Goal: Task Accomplishment & Management: Manage account settings

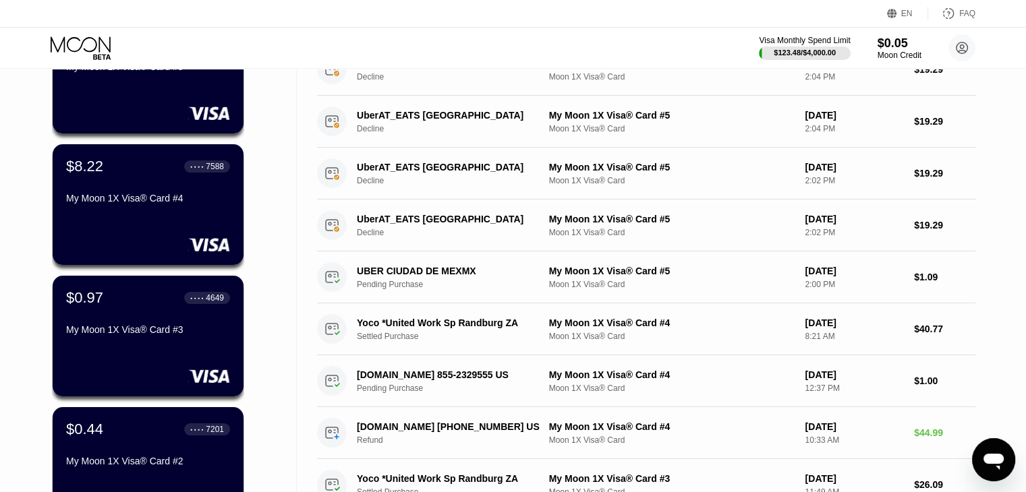
scroll to position [154, 0]
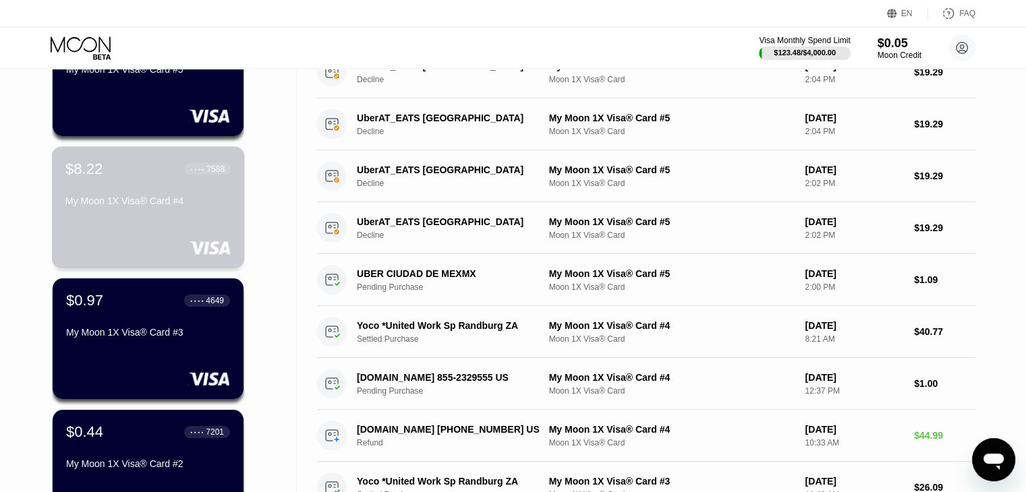
click at [187, 217] on div "$8.22 ● ● ● ● 7588 My Moon 1X Visa® Card #4" at bounding box center [148, 207] width 193 height 122
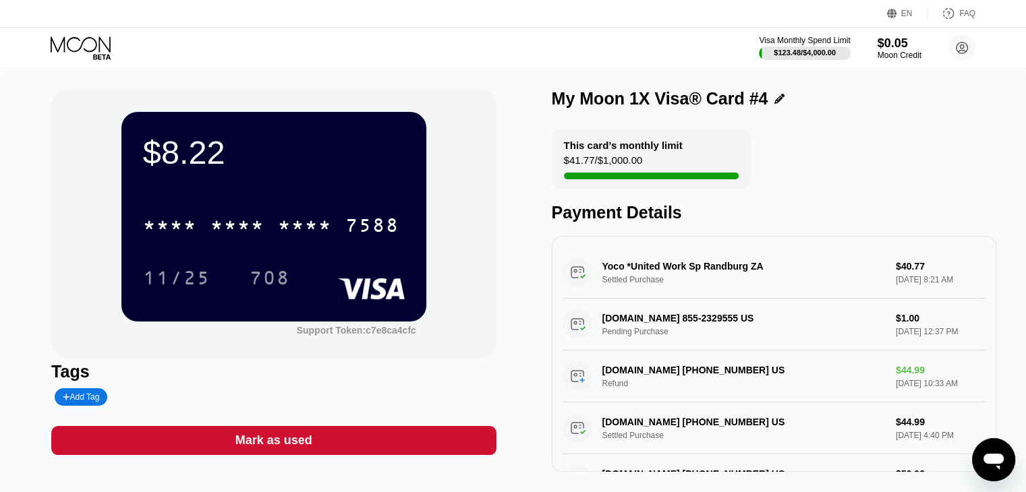
click at [83, 36] on icon at bounding box center [82, 48] width 63 height 24
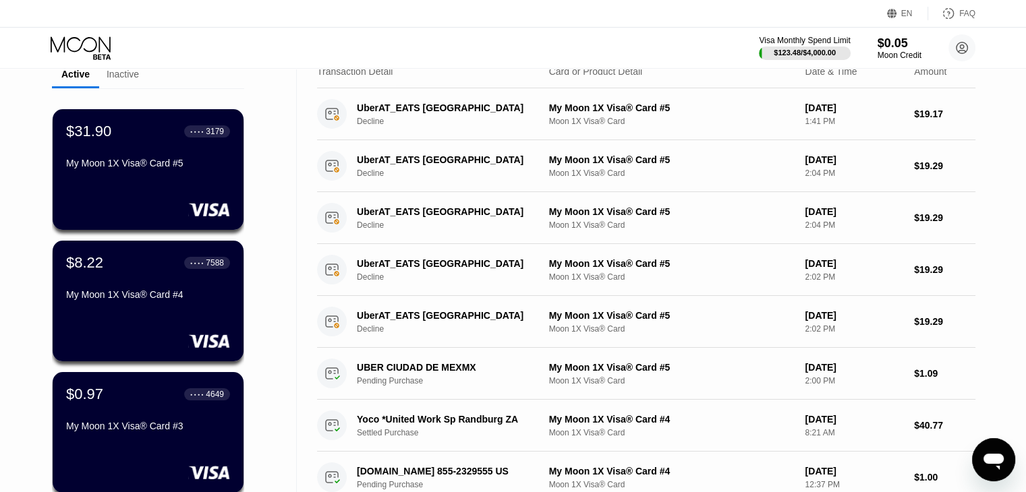
scroll to position [49, 0]
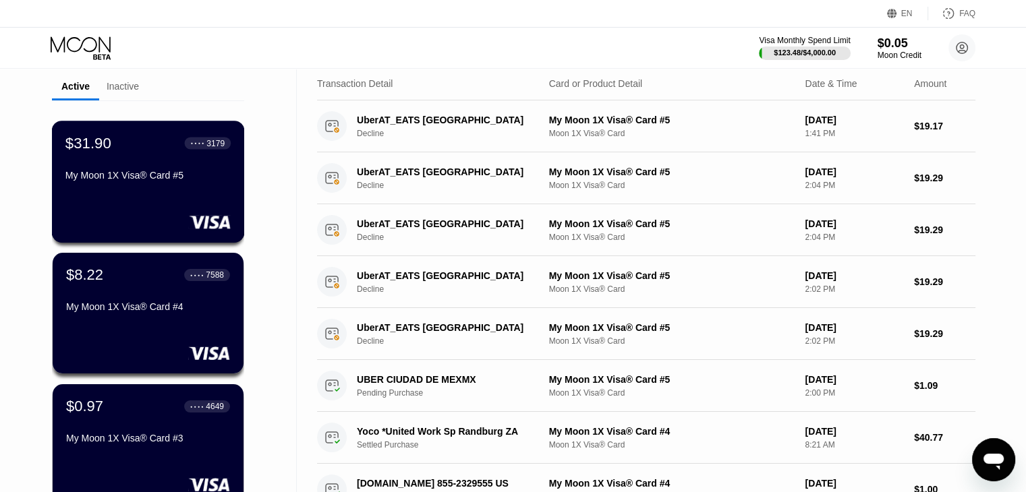
click at [171, 181] on div "My Moon 1X Visa® Card #5" at bounding box center [147, 175] width 165 height 11
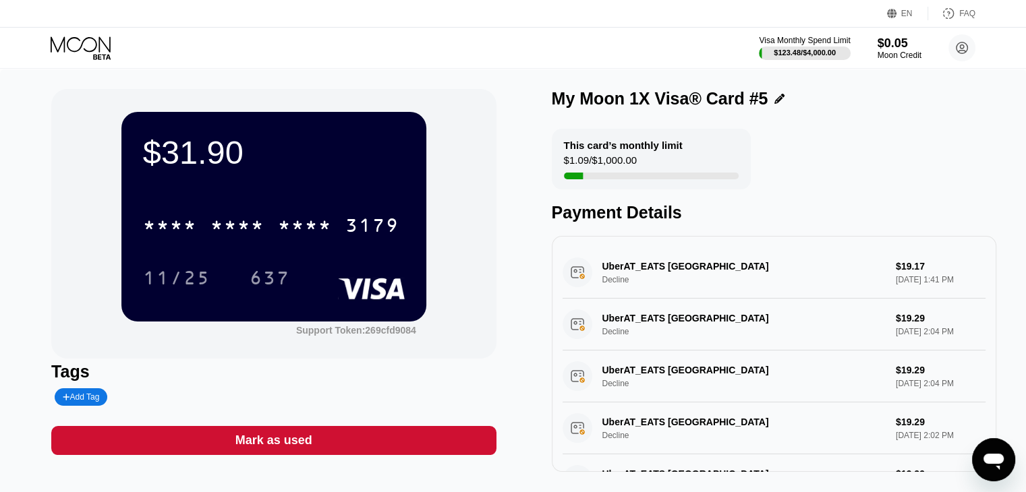
click at [86, 55] on icon at bounding box center [82, 48] width 63 height 24
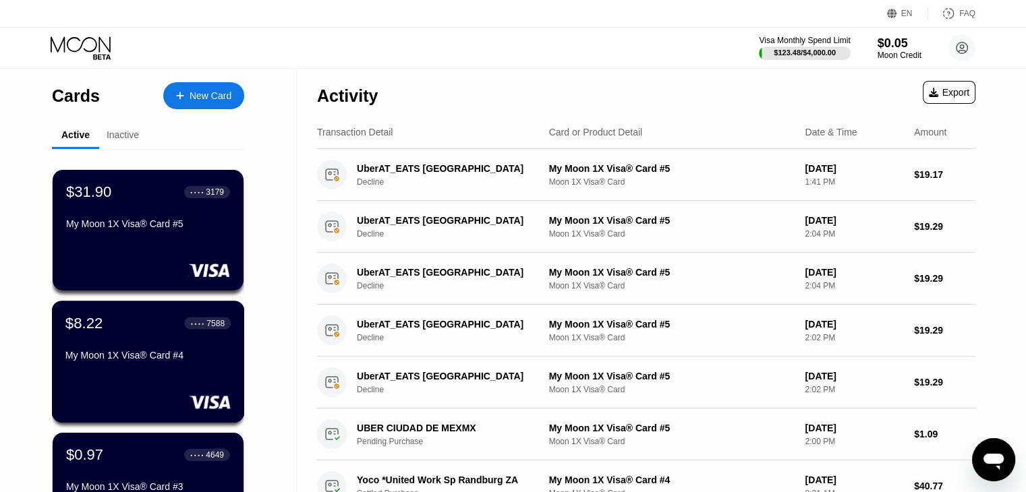
click at [152, 350] on div "$8.22 ● ● ● ● 7588 My Moon 1X Visa® Card #4" at bounding box center [147, 340] width 165 height 52
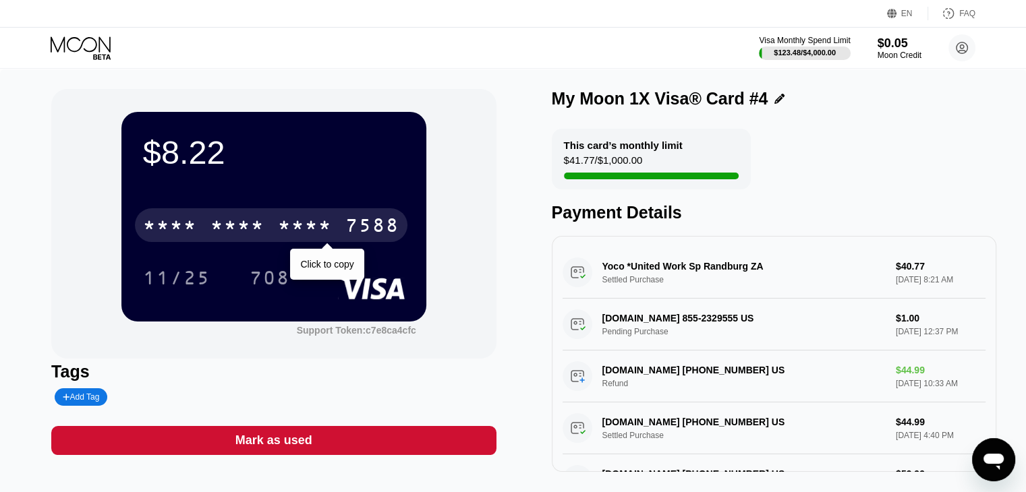
click at [227, 225] on div "* * * *" at bounding box center [237, 227] width 54 height 22
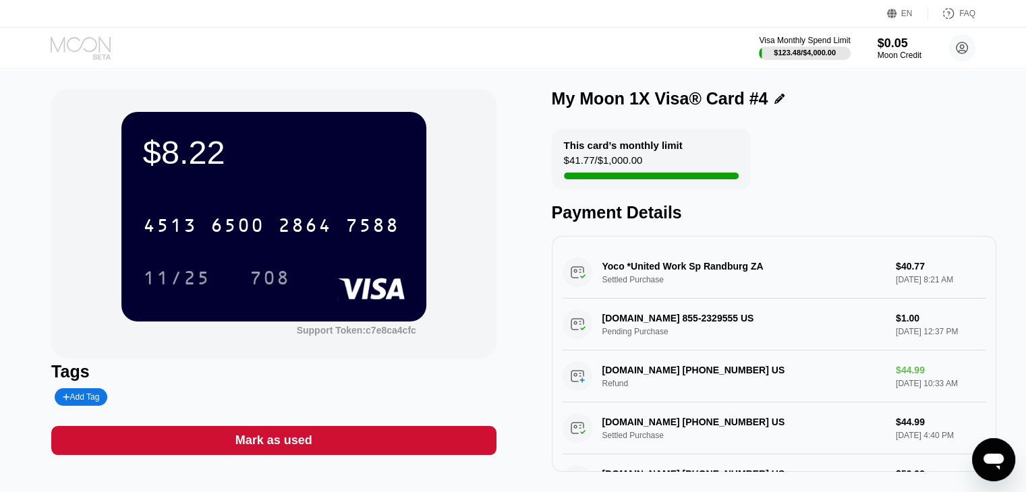
click at [97, 51] on icon at bounding box center [82, 48] width 63 height 24
